Goal: Task Accomplishment & Management: Complete application form

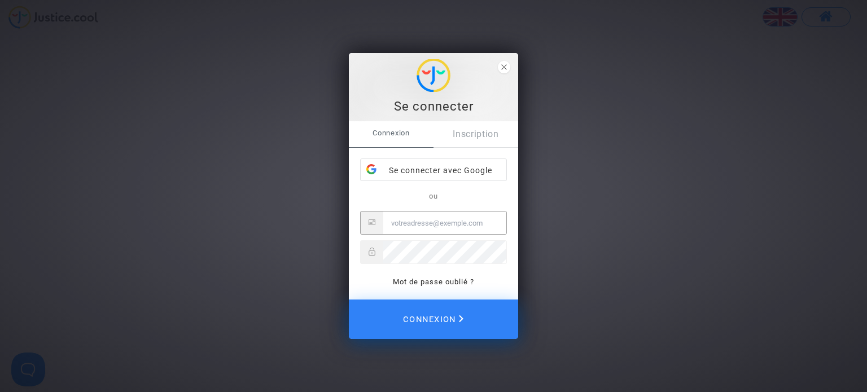
type input "[EMAIL_ADDRESS][DOMAIN_NAME]"
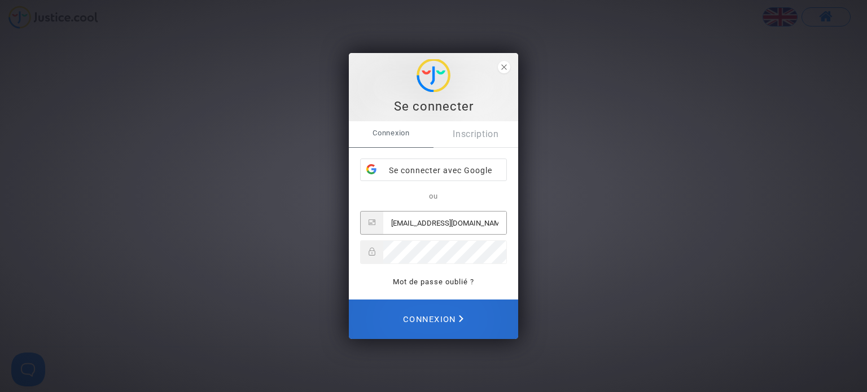
click at [438, 318] on span "Connexion" at bounding box center [433, 319] width 60 height 25
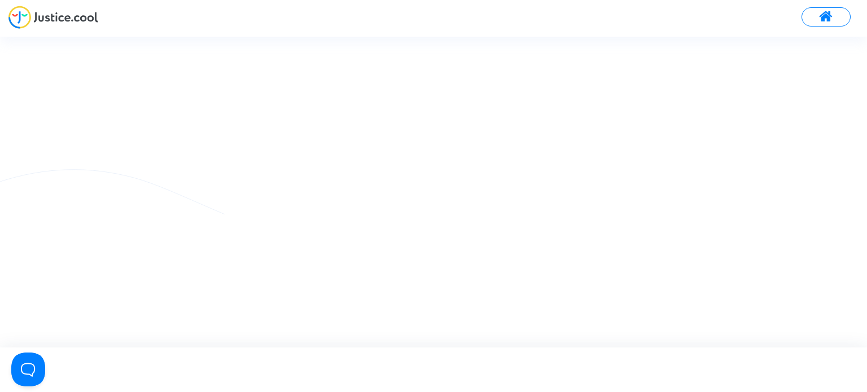
click at [32, 18] on img at bounding box center [53, 17] width 90 height 23
